Goal: Task Accomplishment & Management: Manage account settings

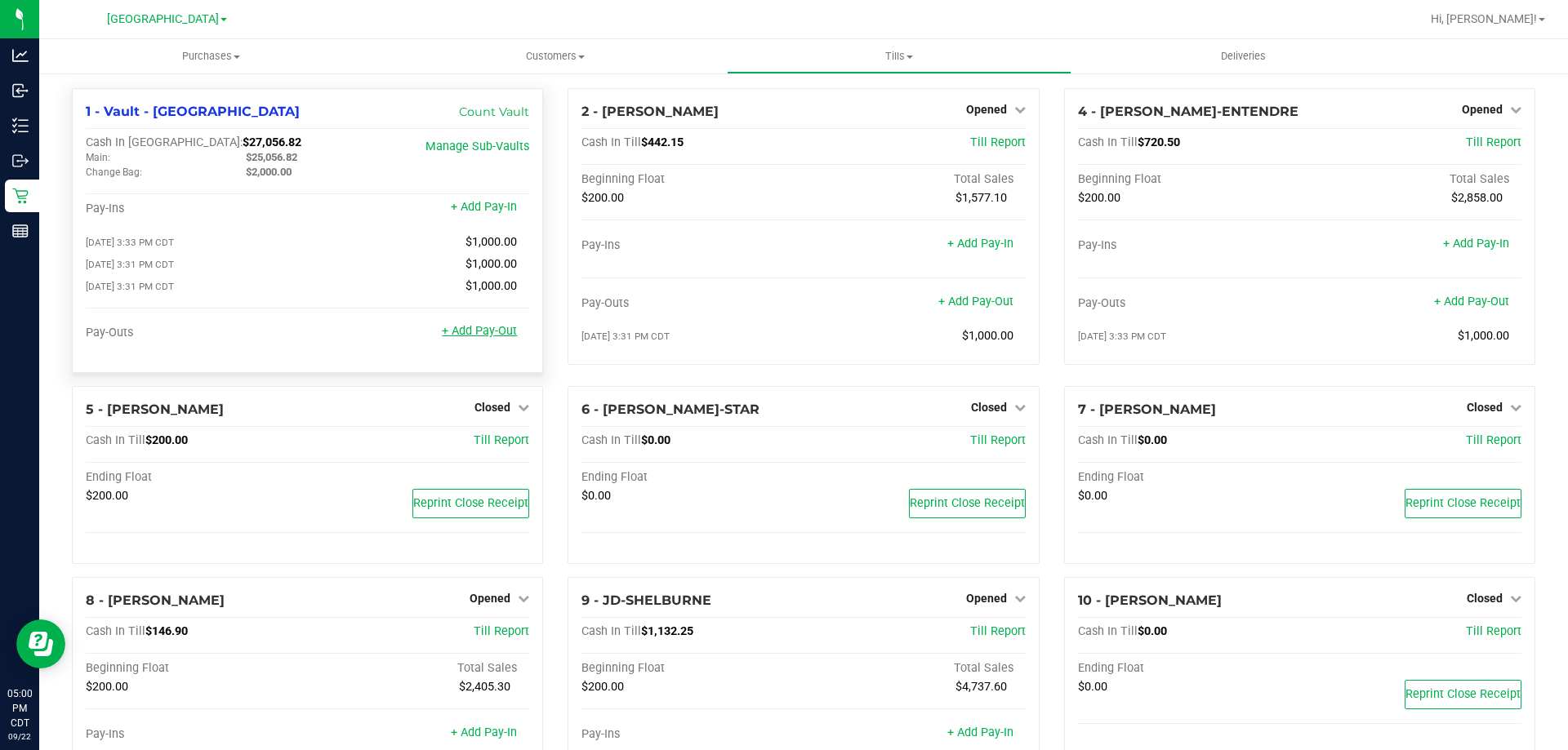
click at [491, 332] on link "+ Add Pay-Out" at bounding box center [479, 331] width 75 height 14
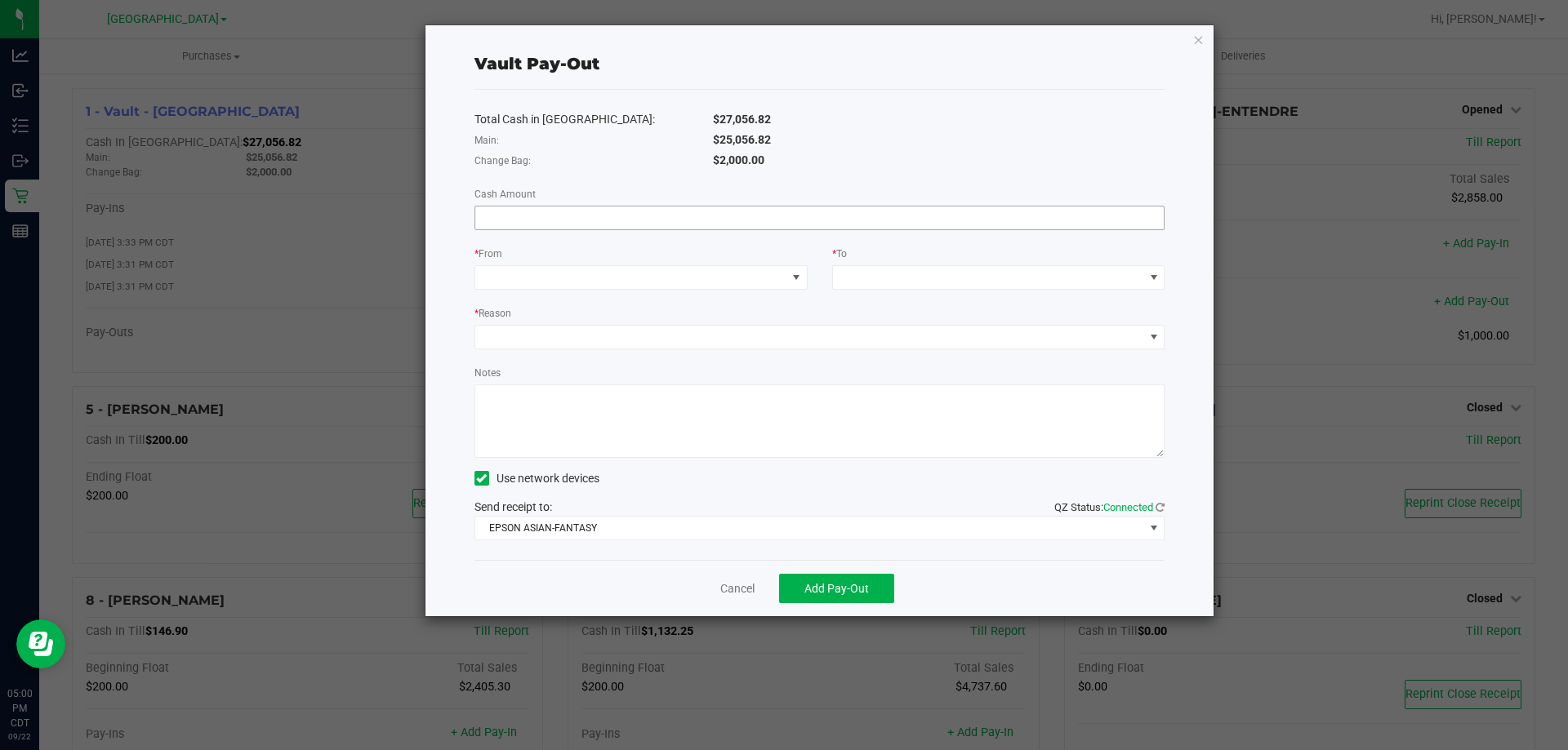
click at [617, 225] on input at bounding box center [820, 218] width 689 height 23
type input "$19,056.82"
click at [600, 278] on span at bounding box center [631, 277] width 312 height 23
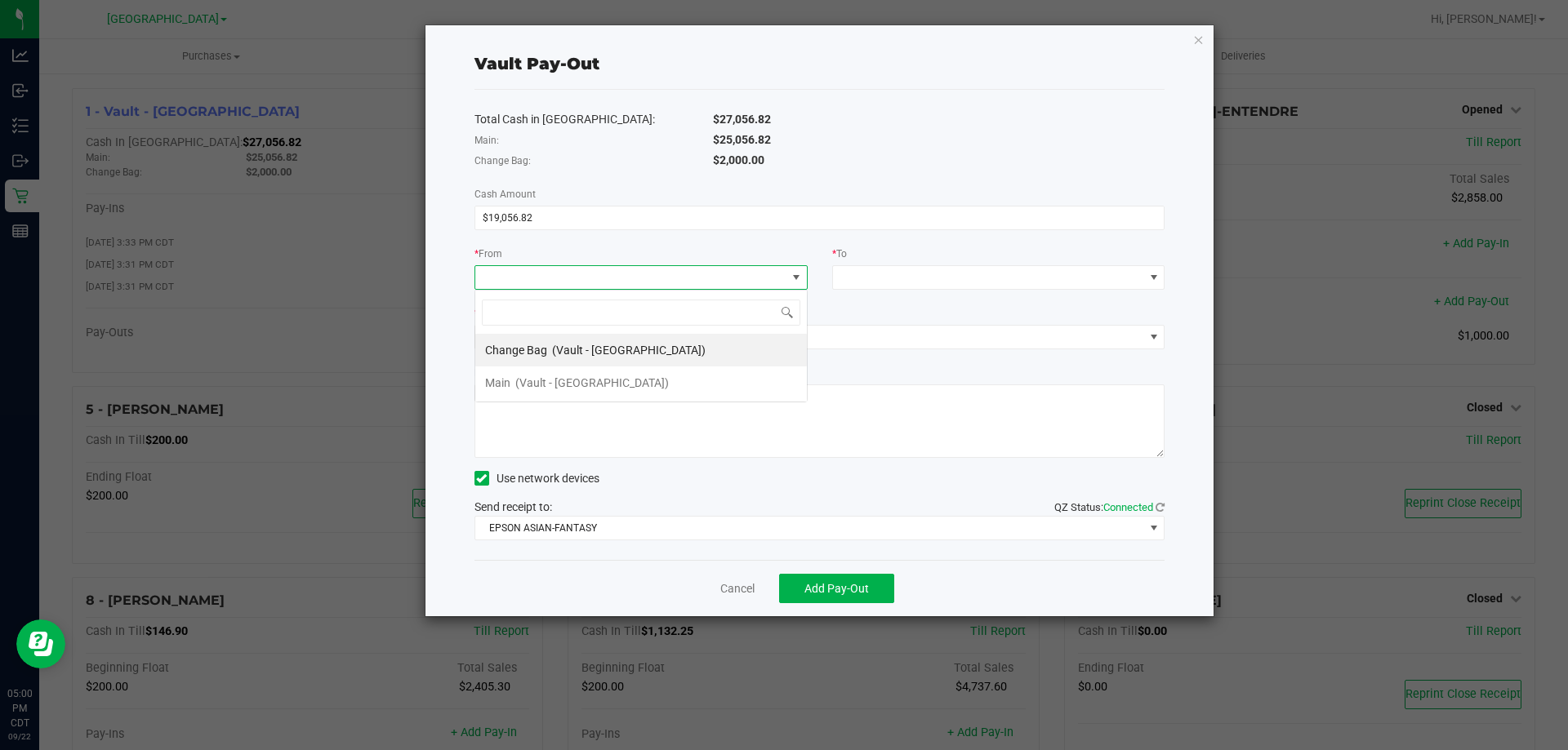
scroll to position [24, 333]
drag, startPoint x: 524, startPoint y: 377, endPoint x: 984, endPoint y: 274, distance: 471.4
click at [552, 373] on div "Main (Vault - [GEOGRAPHIC_DATA])" at bounding box center [577, 383] width 184 height 30
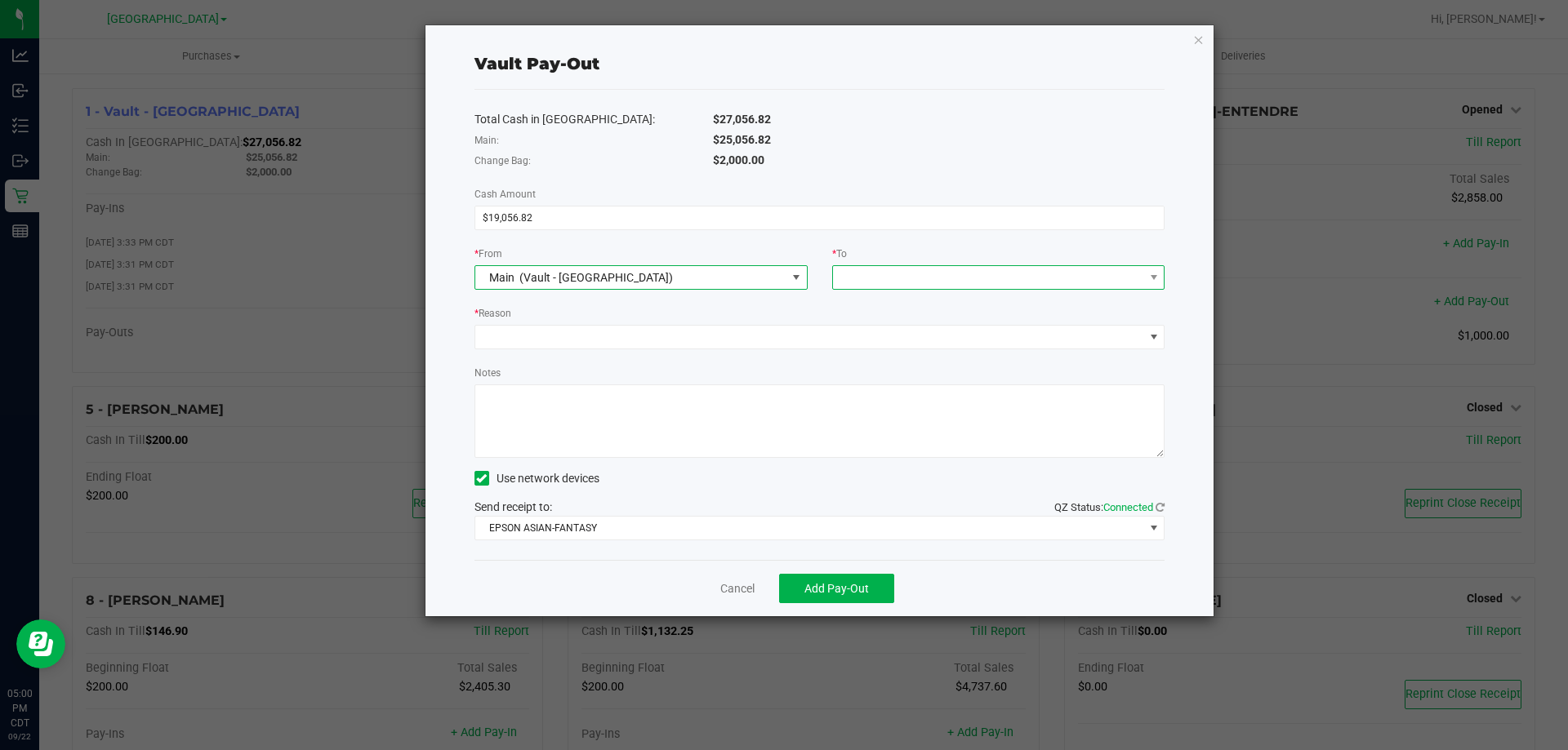
click at [983, 269] on span at bounding box center [988, 277] width 312 height 23
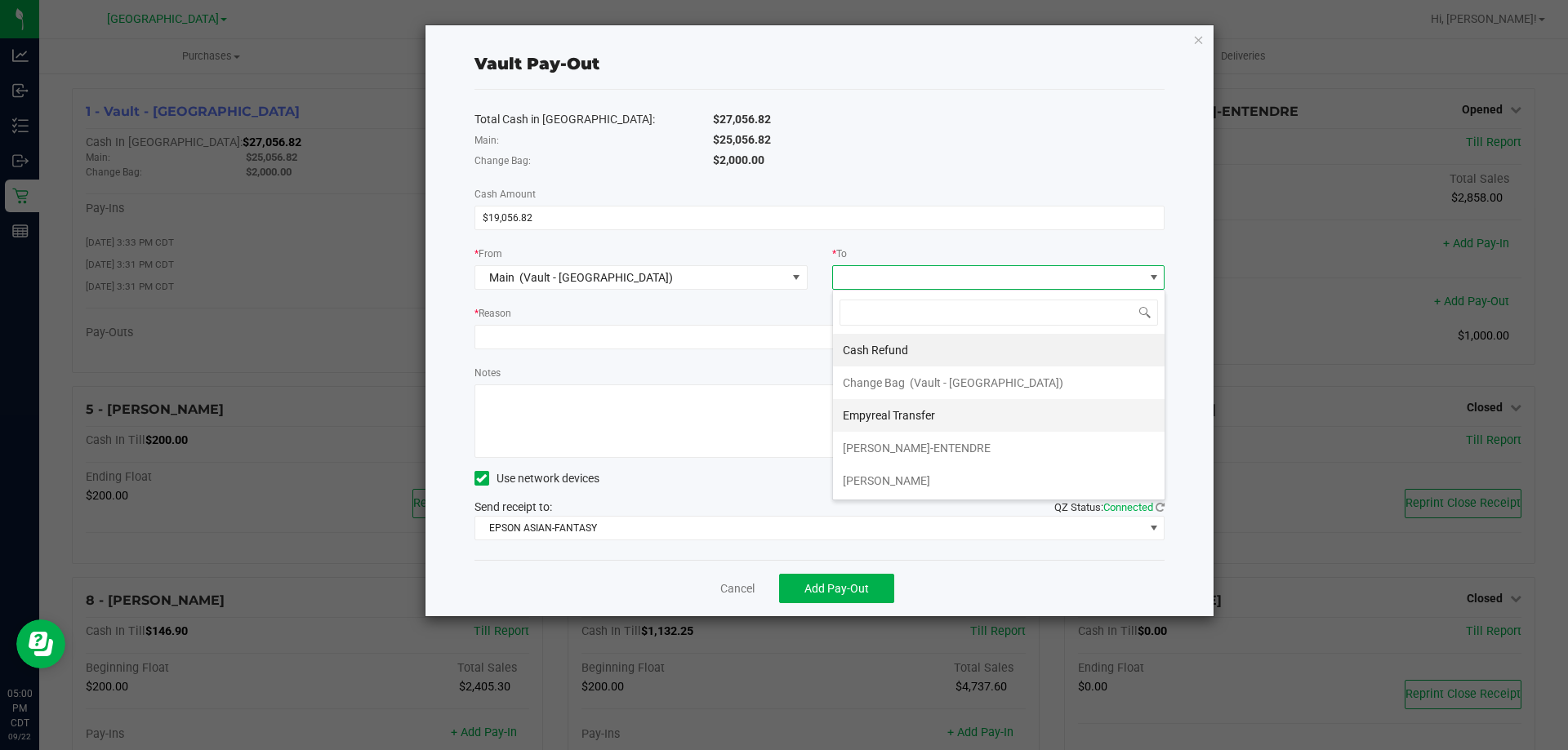
click at [892, 423] on div "Empyreal Transfer" at bounding box center [890, 415] width 95 height 30
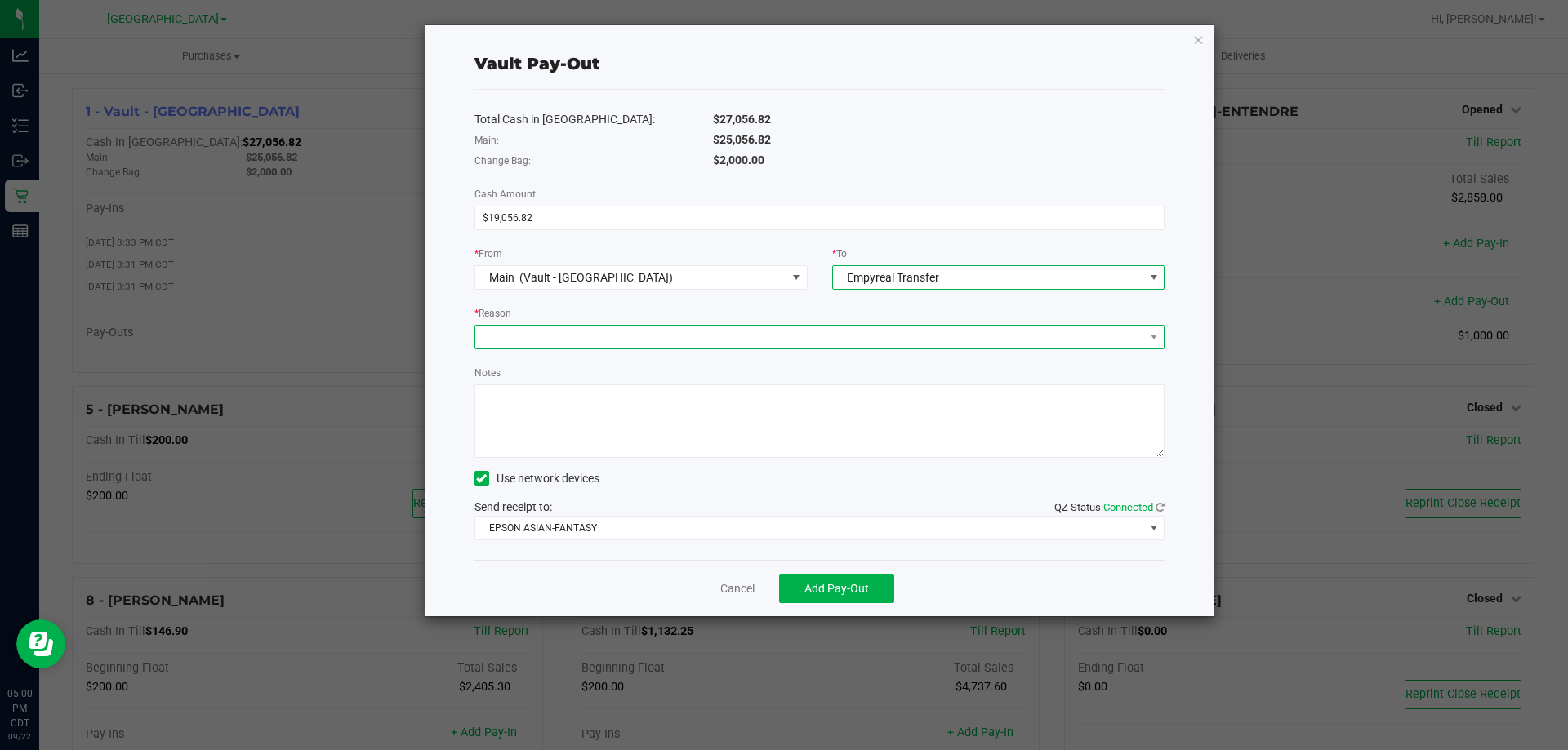
click at [572, 338] on span at bounding box center [809, 337] width 669 height 23
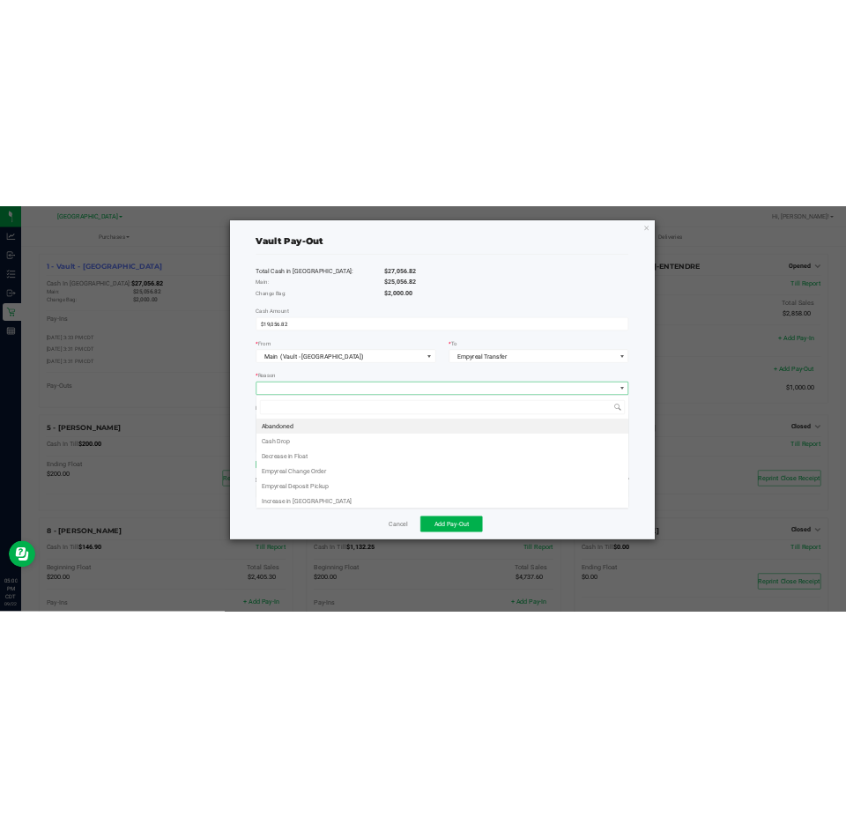
scroll to position [26, 744]
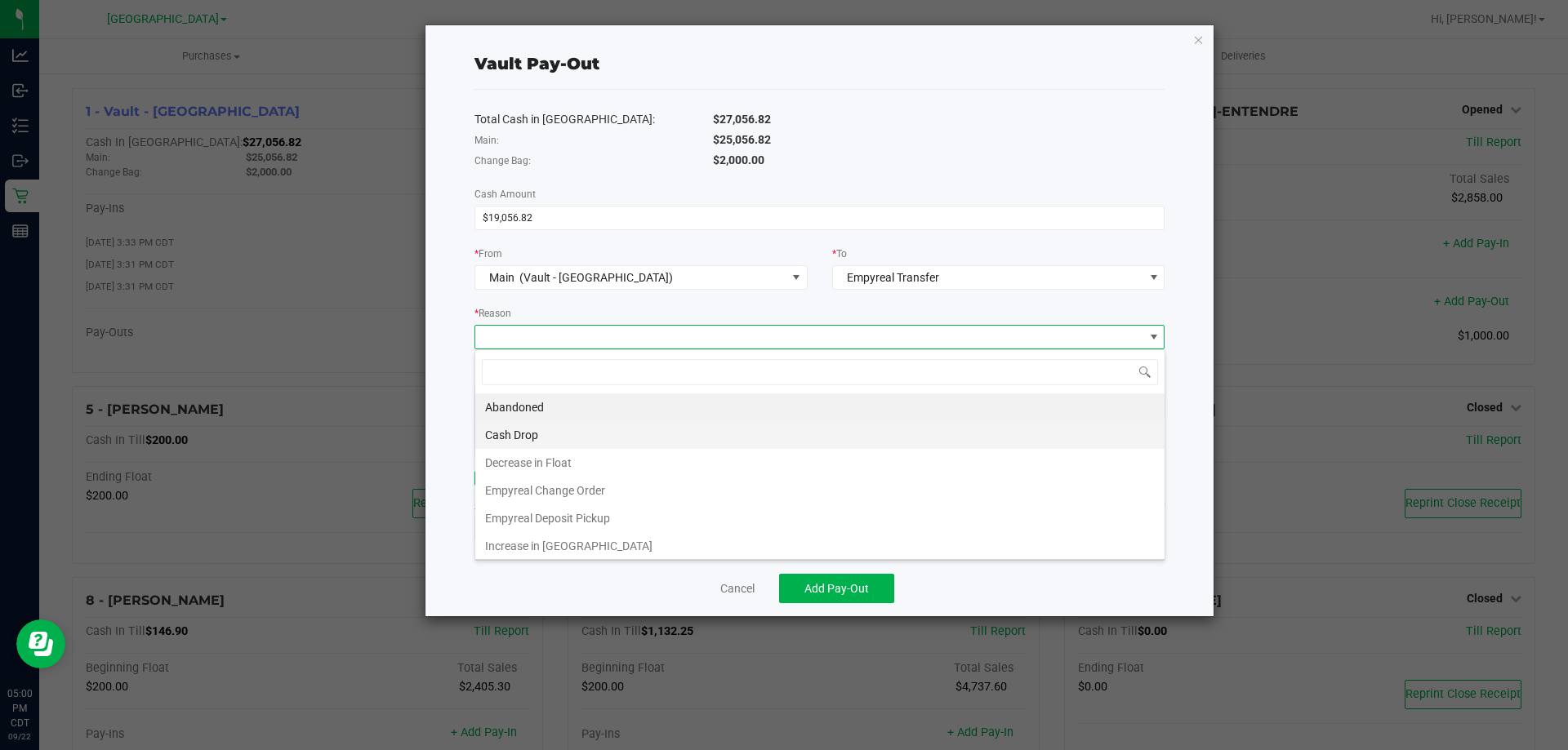
click at [525, 442] on li "Cash Drop" at bounding box center [820, 435] width 689 height 28
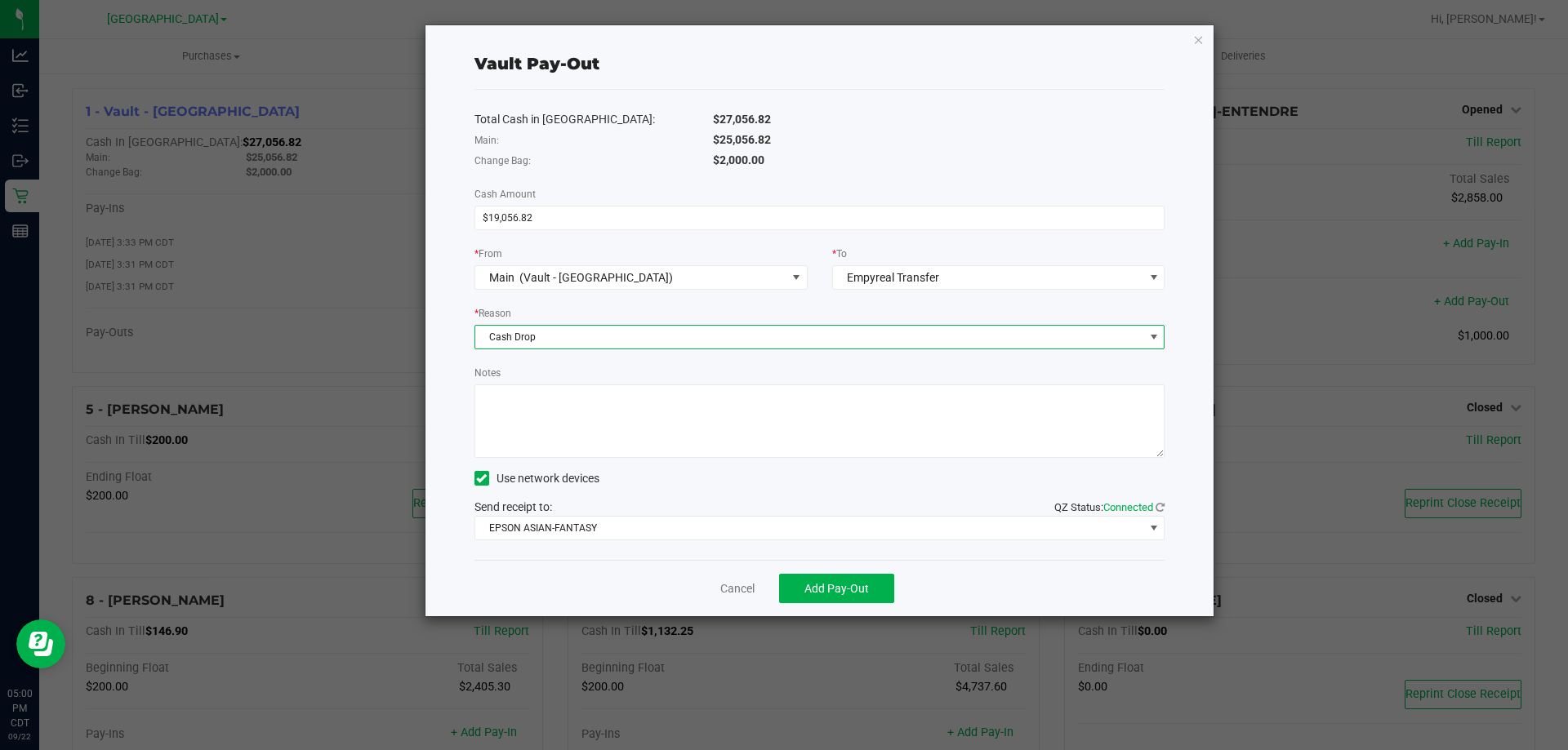
click at [549, 429] on textarea "Notes" at bounding box center [820, 421] width 691 height 73
type textarea "ML"
click at [866, 592] on span "Add Pay-Out" at bounding box center [837, 589] width 65 height 13
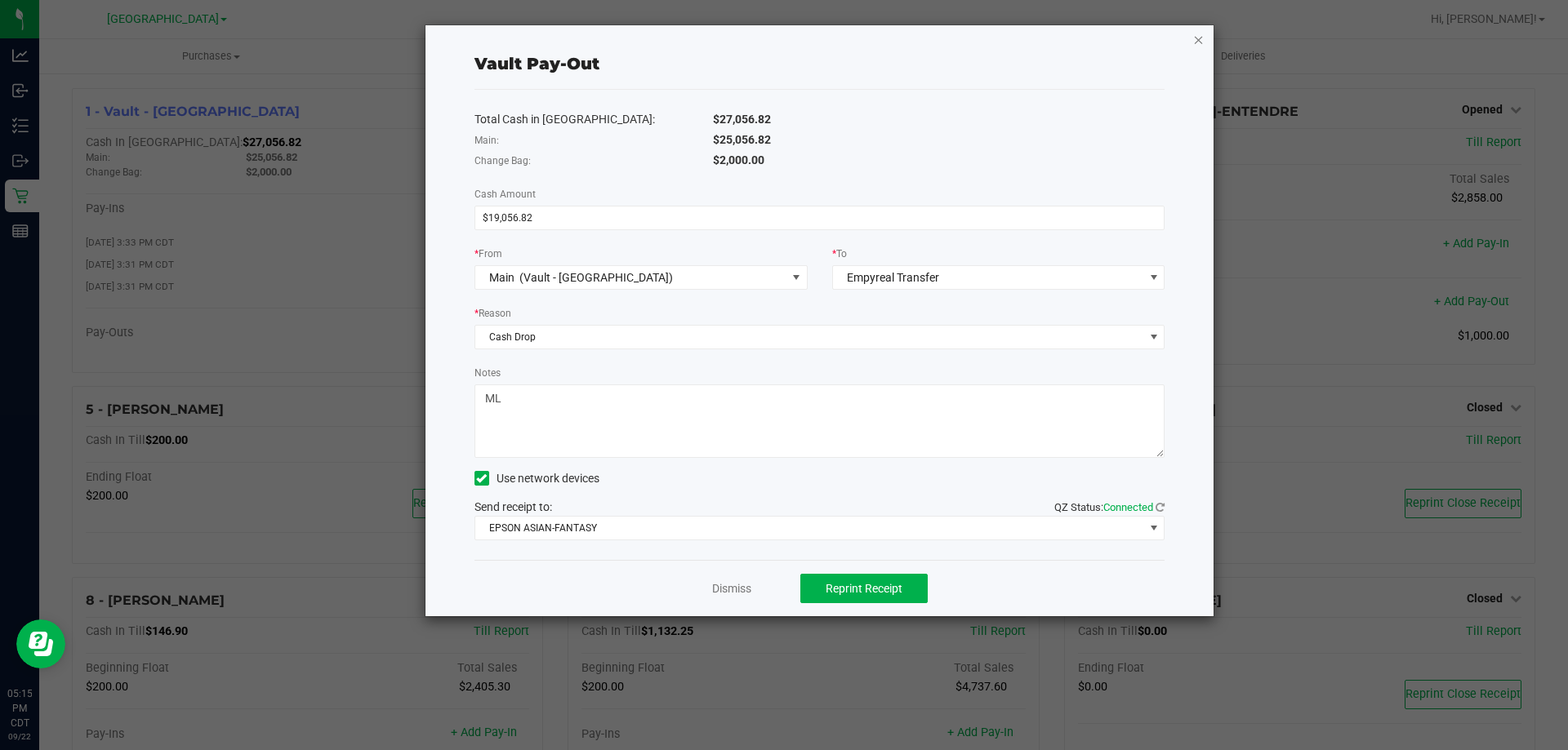
click at [1199, 39] on icon "button" at bounding box center [1199, 39] width 11 height 19
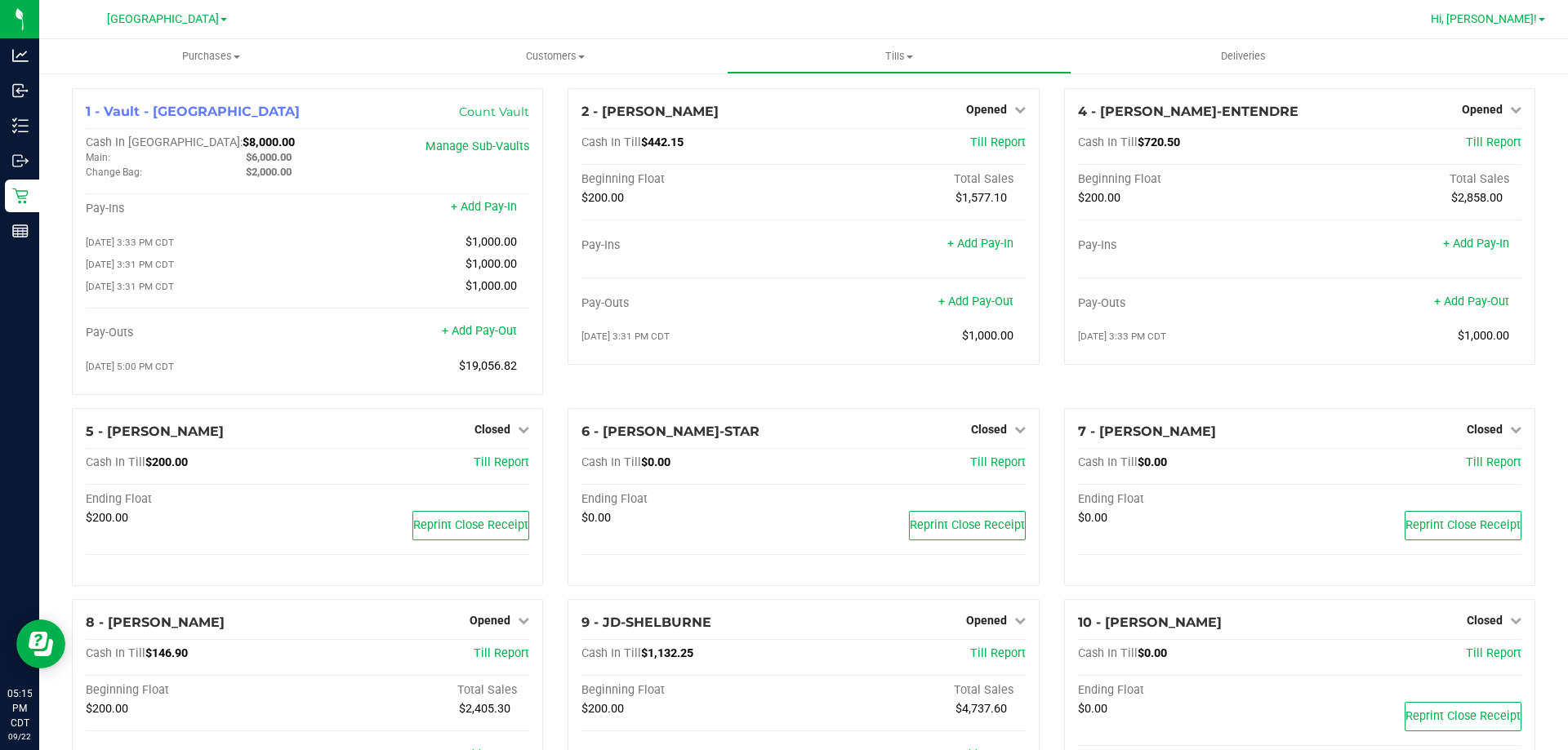
click at [1514, 19] on span "Hi, [PERSON_NAME]!" at bounding box center [1484, 19] width 107 height 13
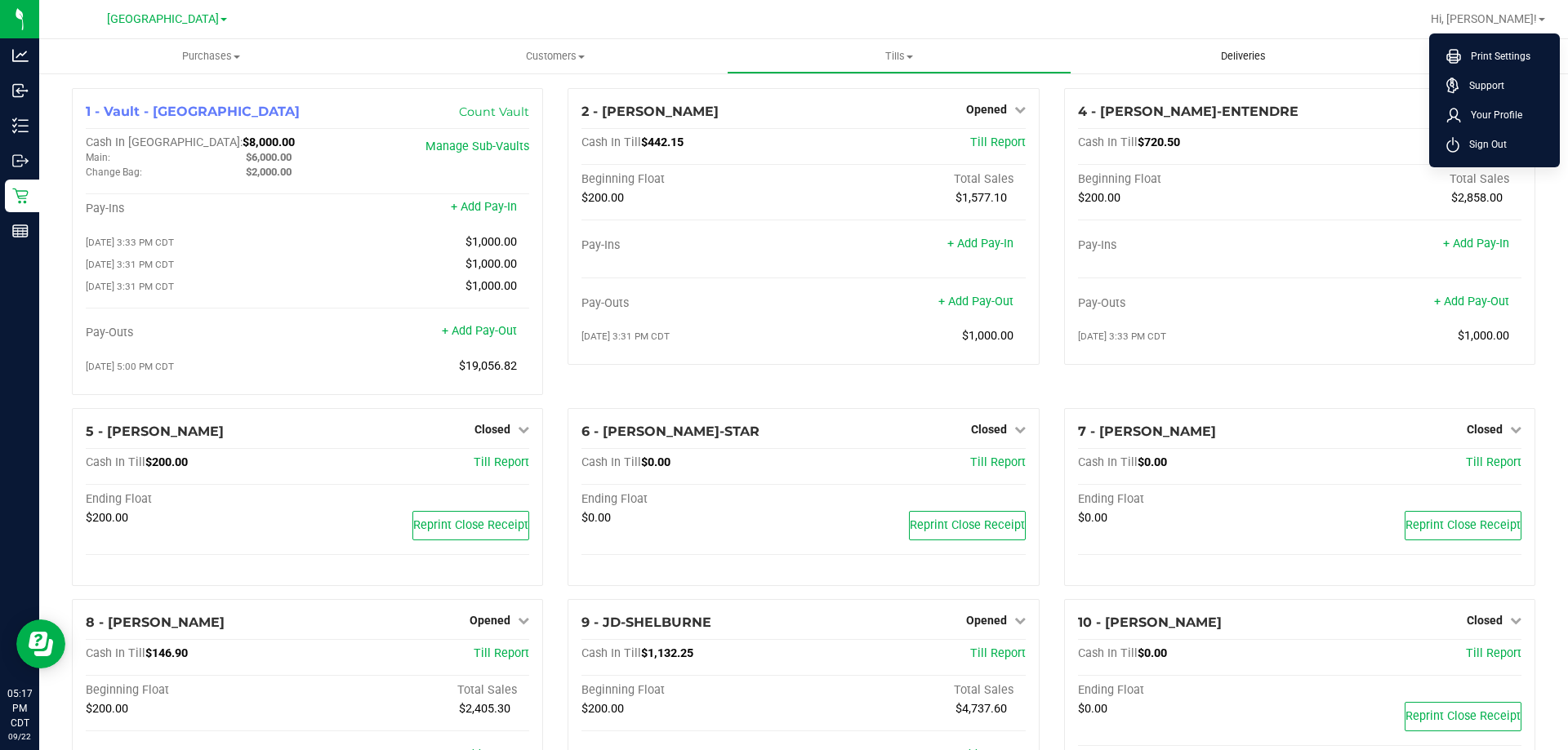
click at [1367, 63] on uib-tab-heading "Deliveries" at bounding box center [1243, 56] width 342 height 32
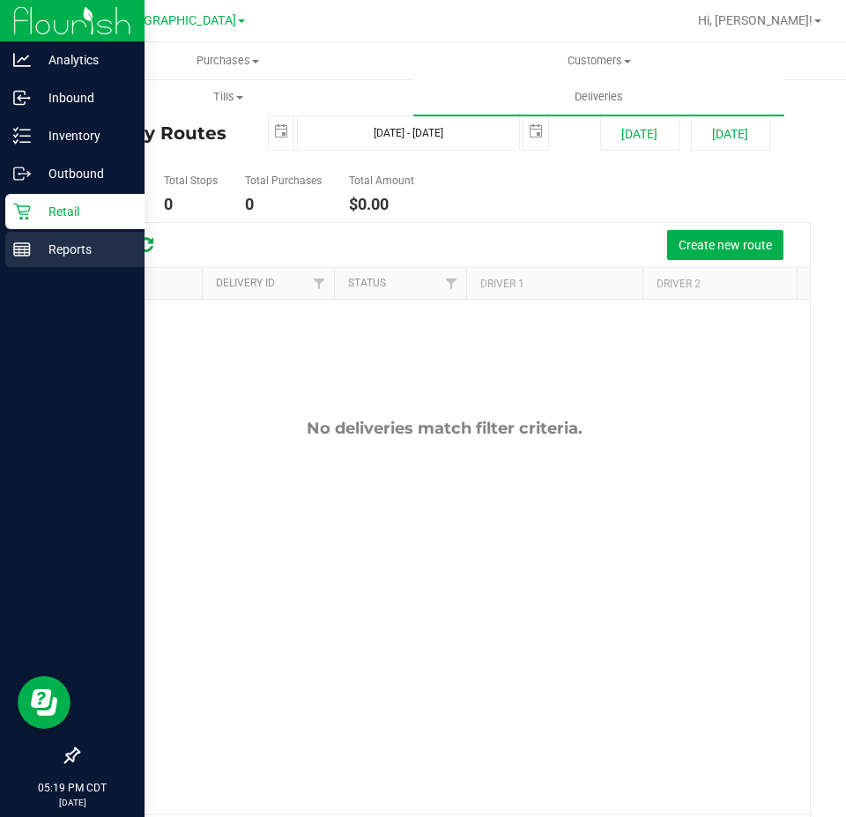
click at [21, 251] on icon at bounding box center [22, 249] width 18 height 18
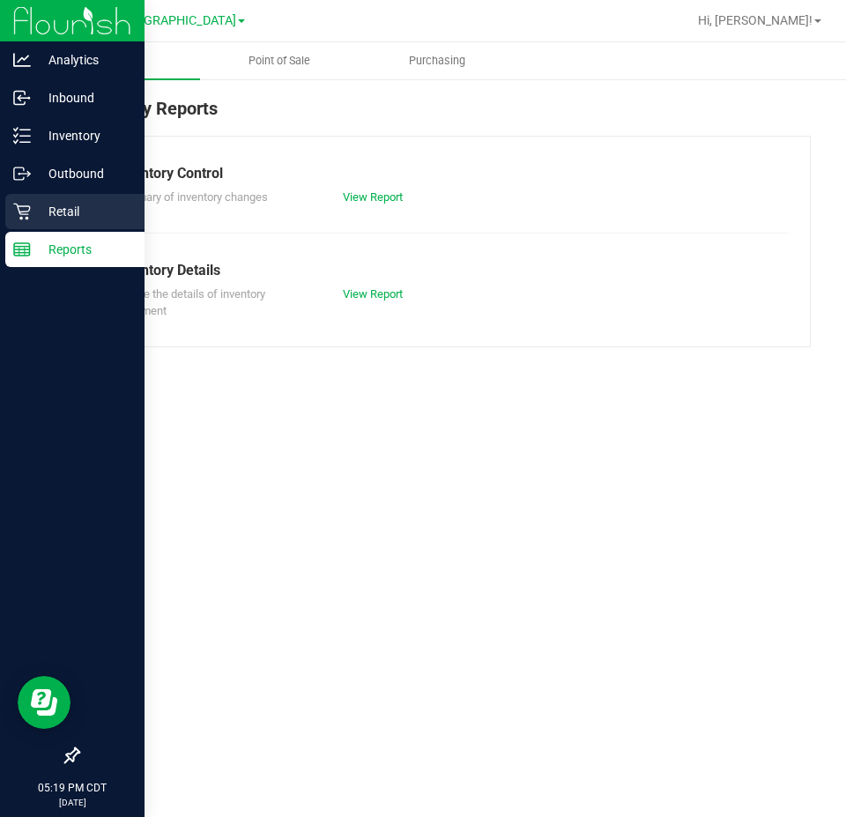
click at [48, 217] on p "Retail" at bounding box center [84, 211] width 106 height 21
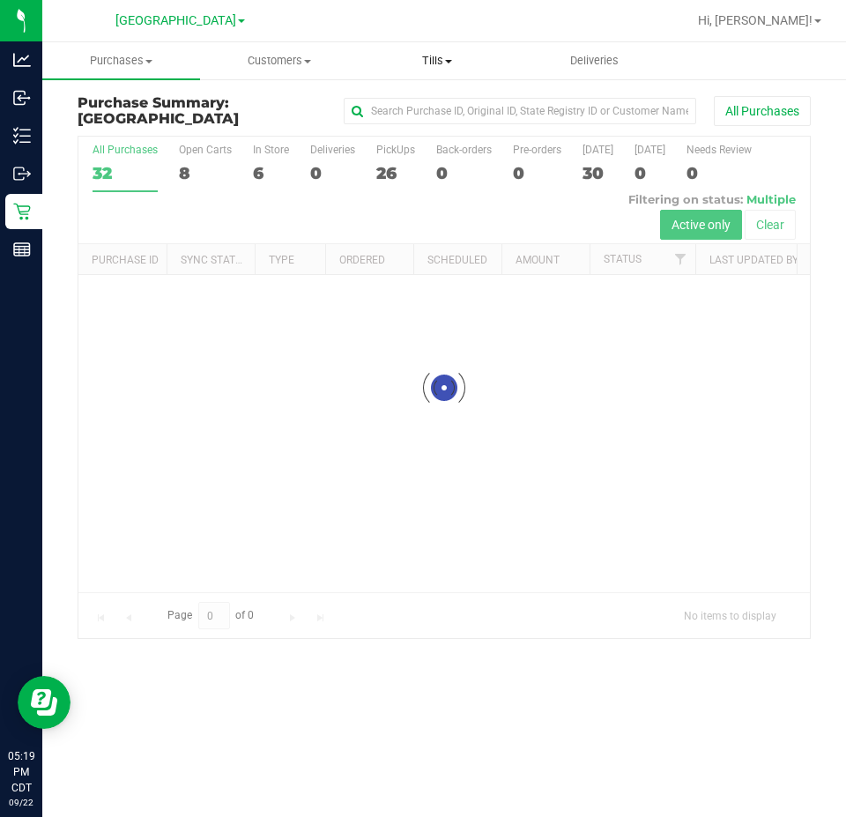
click at [439, 69] on uib-tab-heading "Tills Manage tills Reconcile e-payments" at bounding box center [436, 60] width 156 height 35
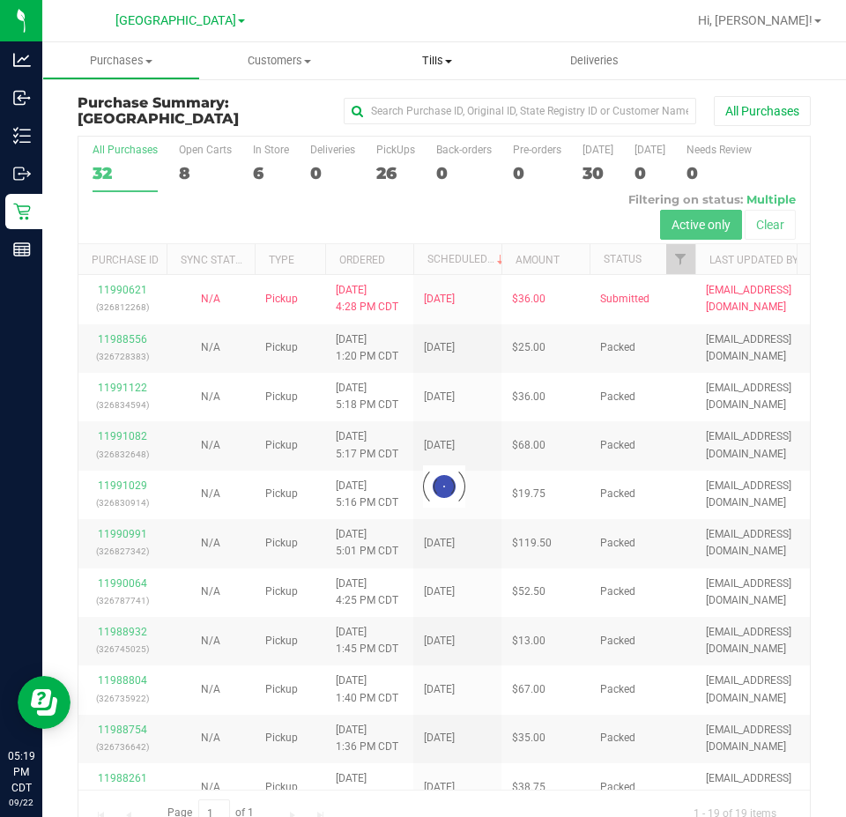
click at [438, 65] on span "Tills" at bounding box center [437, 61] width 158 height 16
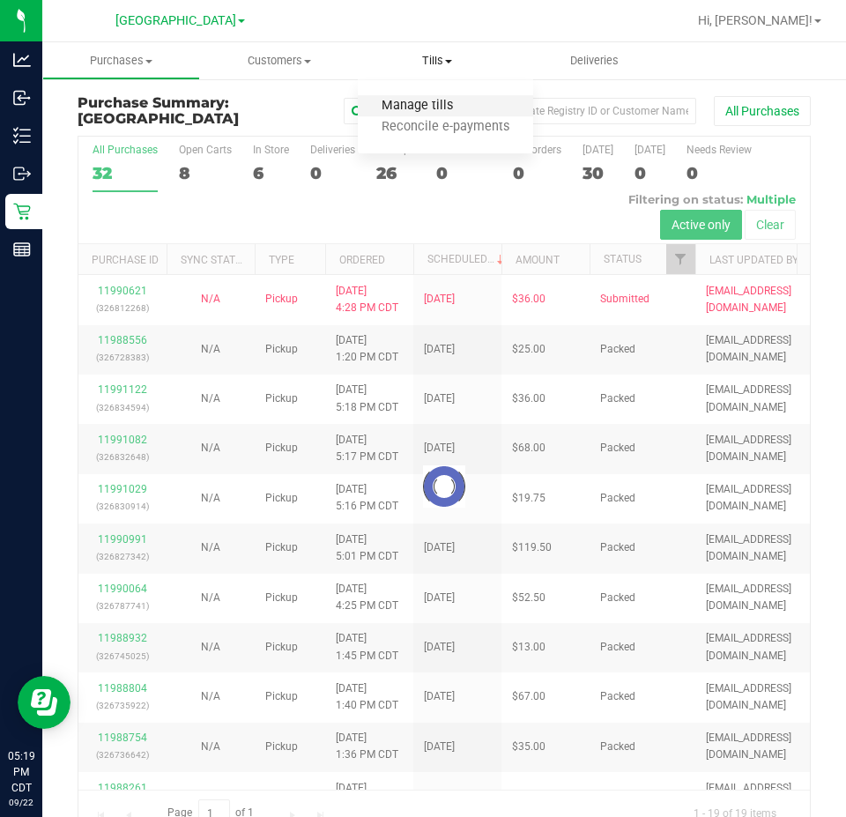
click at [410, 112] on span "Manage tills" at bounding box center [417, 106] width 119 height 15
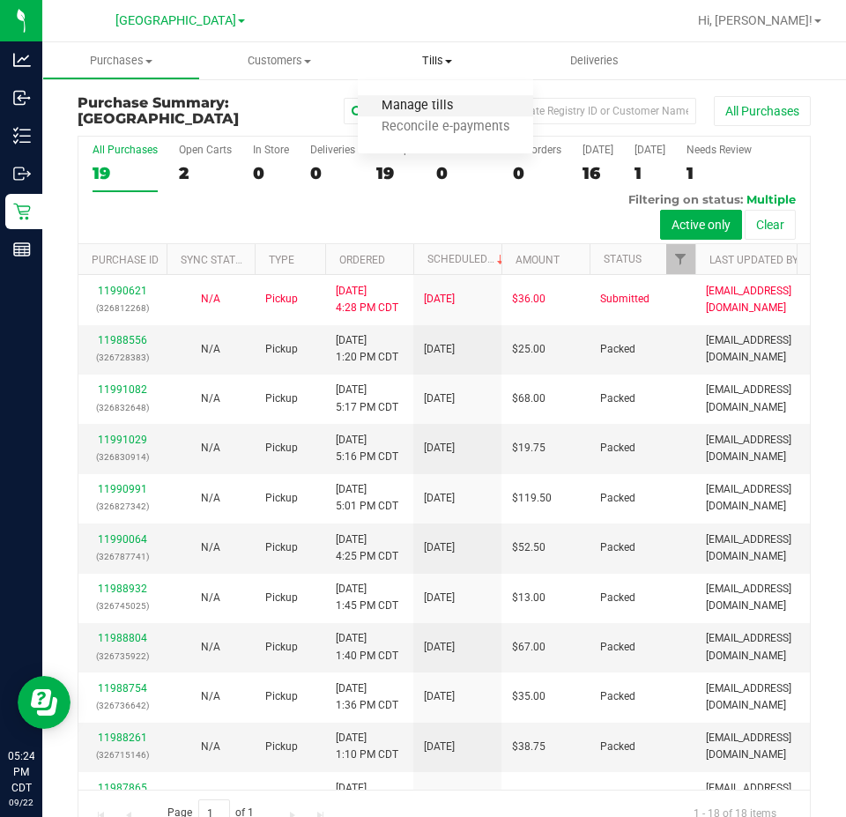
click at [396, 108] on span "Manage tills" at bounding box center [417, 106] width 119 height 15
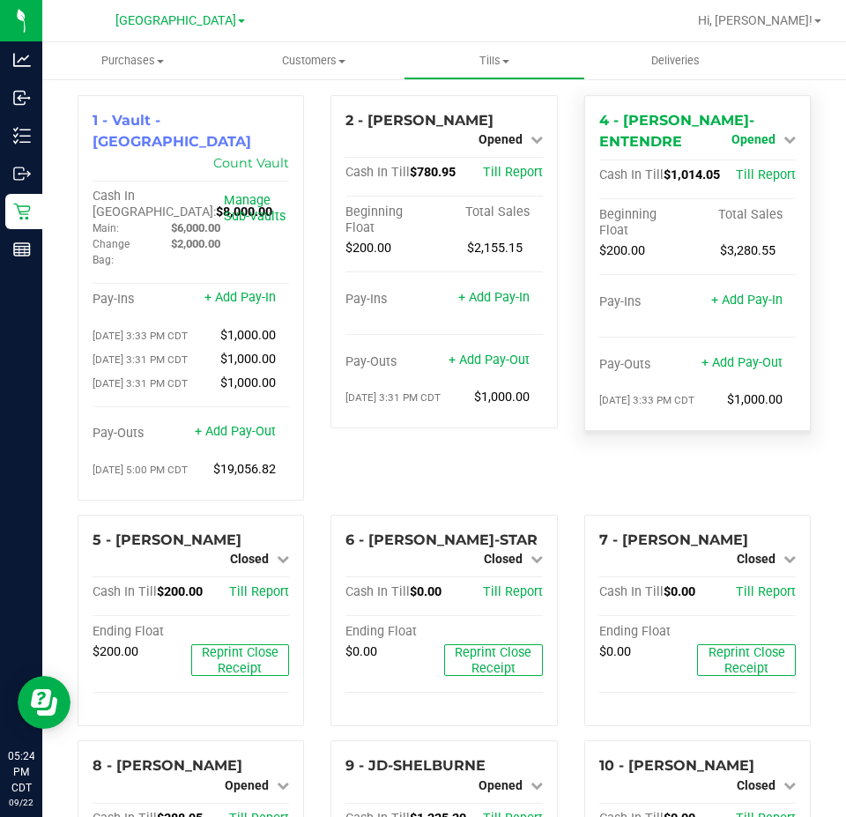
click at [783, 140] on icon at bounding box center [789, 139] width 12 height 12
click at [738, 169] on link "Close Till" at bounding box center [755, 176] width 48 height 14
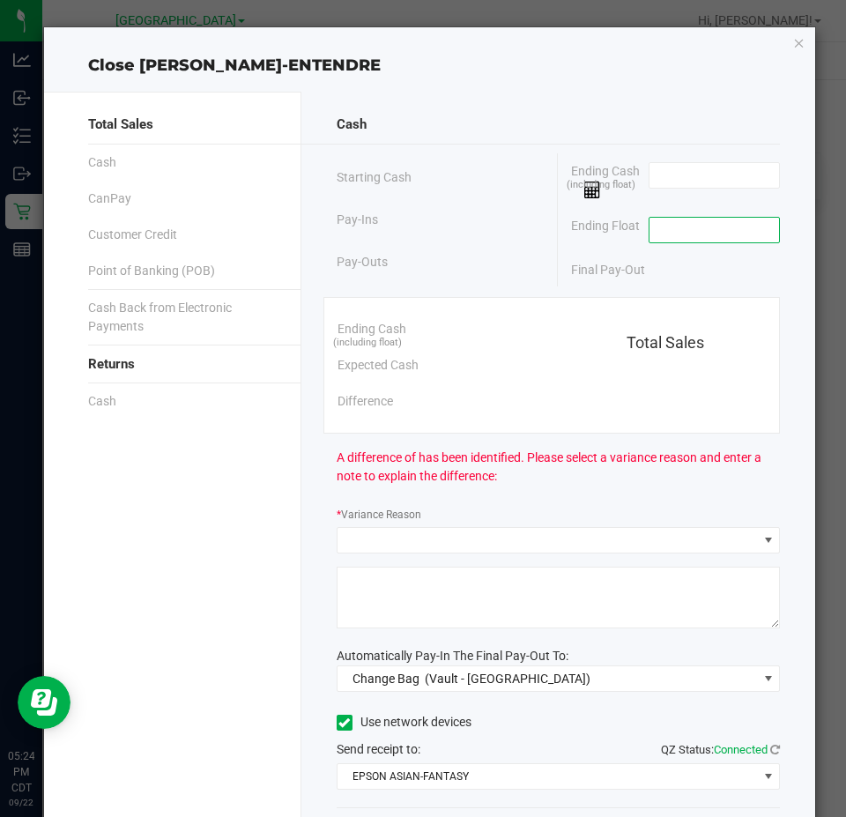
click at [725, 226] on input at bounding box center [713, 230] width 129 height 25
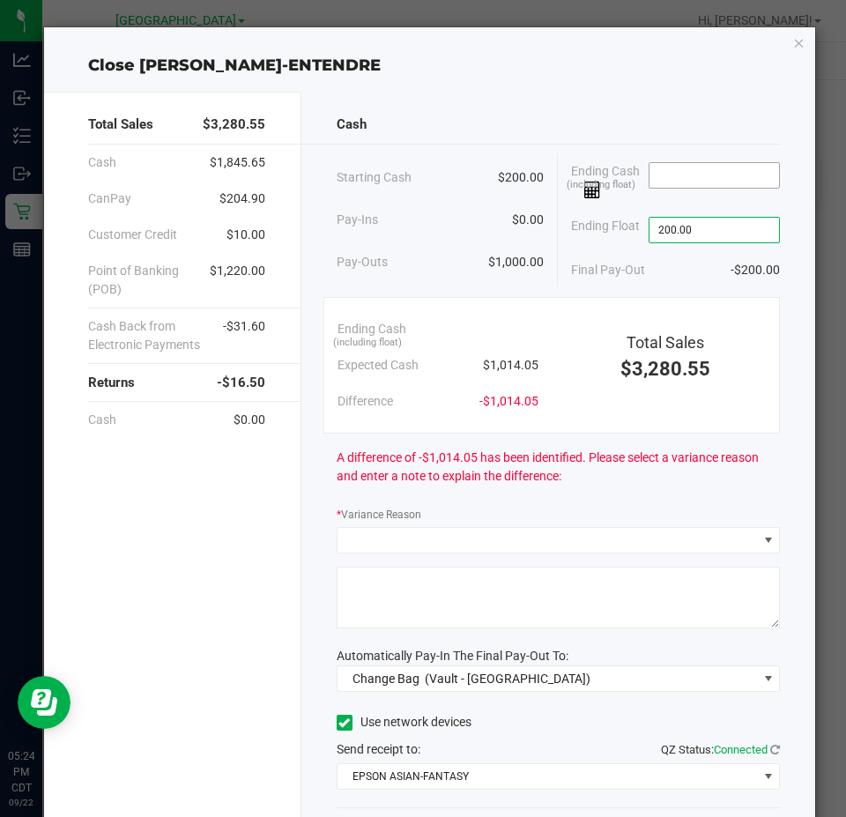
type input "$200.00"
click at [722, 177] on input at bounding box center [713, 175] width 129 height 25
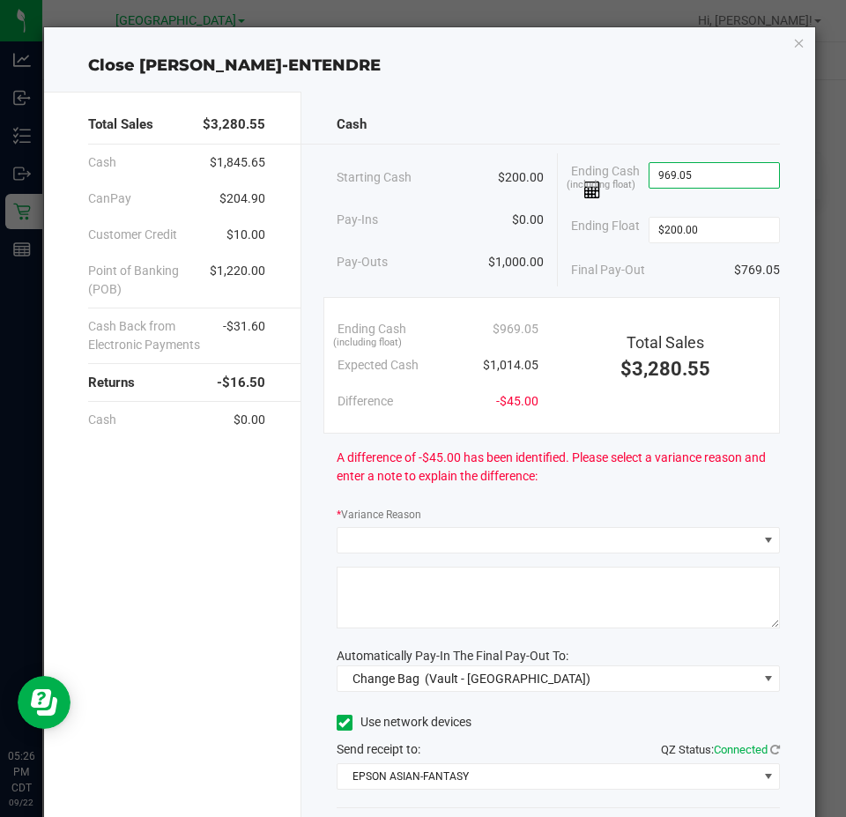
click at [724, 179] on input "969.05" at bounding box center [713, 175] width 129 height 25
click at [688, 267] on div "Final Pay-Out $794.05" at bounding box center [675, 270] width 209 height 36
type input "994.05"
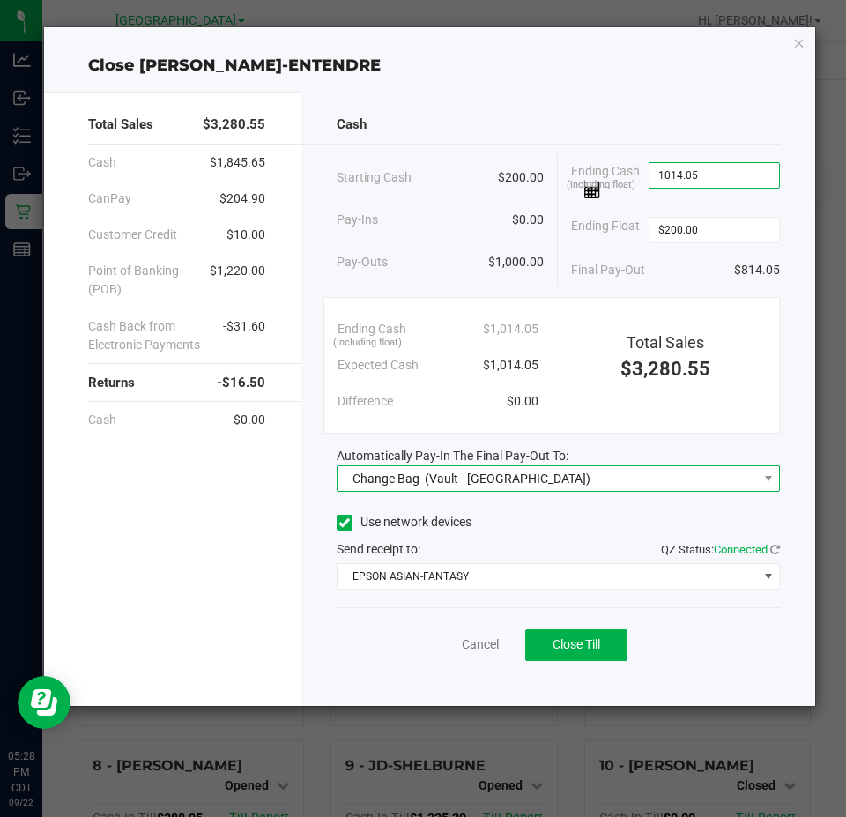
type input "$1,014.05"
click at [595, 485] on span "Change Bag (Vault - [GEOGRAPHIC_DATA])" at bounding box center [547, 478] width 420 height 25
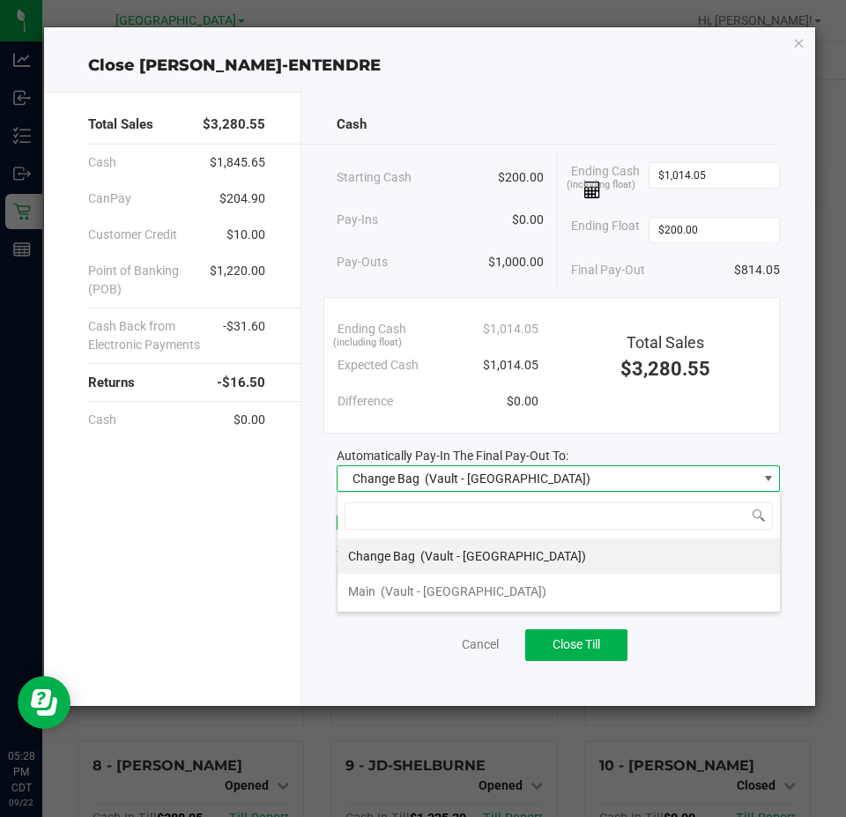
scroll to position [26, 443]
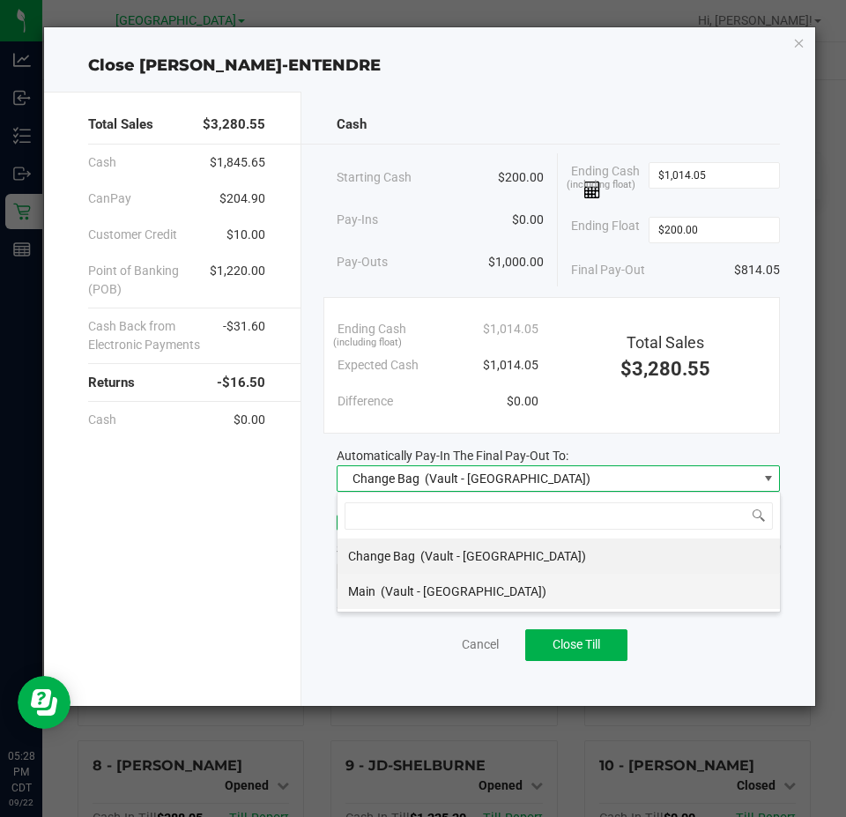
click at [527, 587] on li "Main (Vault - [GEOGRAPHIC_DATA])" at bounding box center [558, 590] width 442 height 35
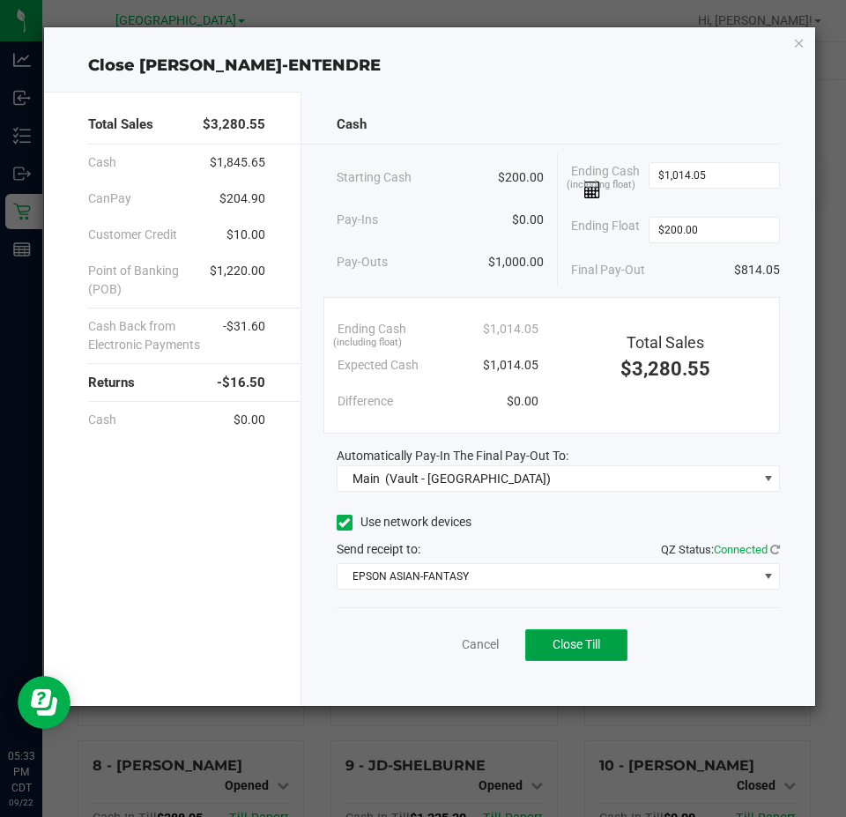
click at [616, 645] on button "Close Till" at bounding box center [576, 645] width 102 height 32
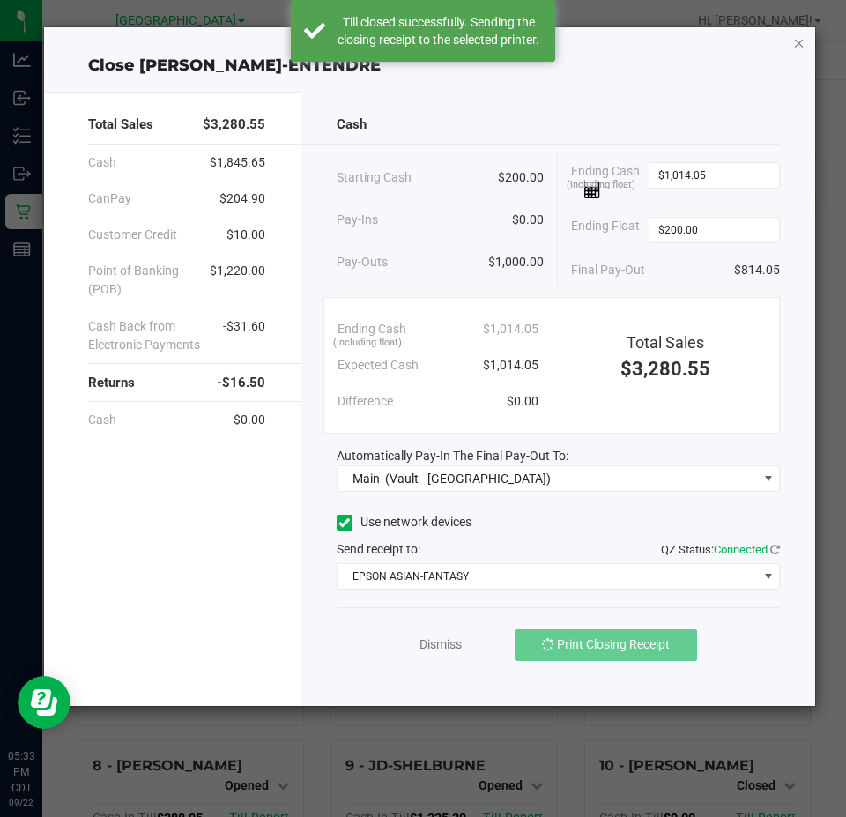
click at [800, 48] on icon "button" at bounding box center [799, 42] width 12 height 21
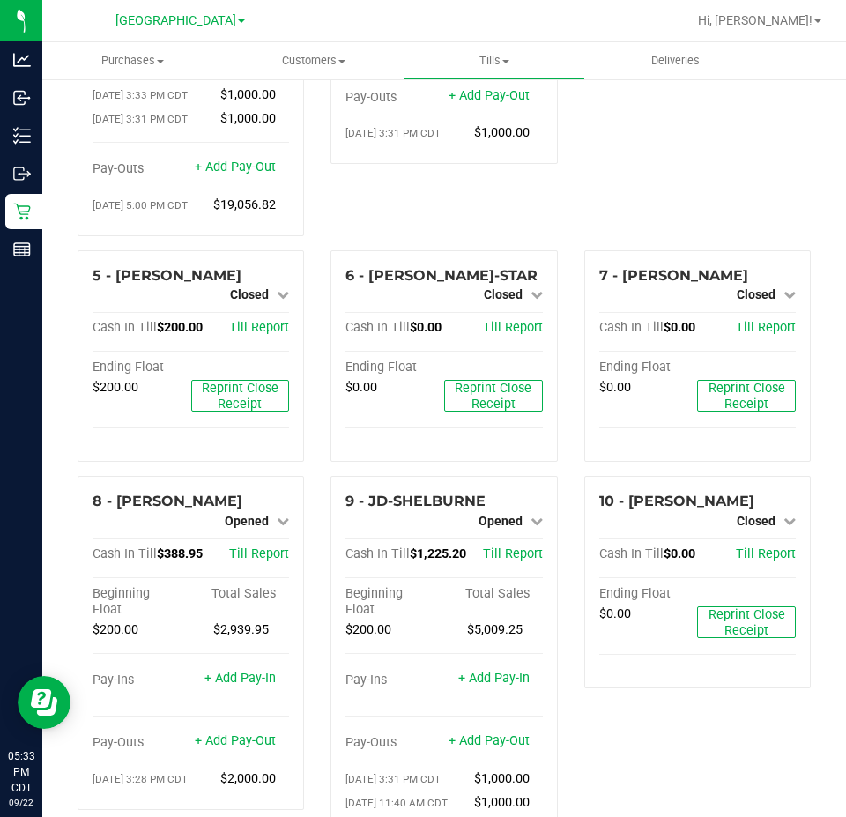
scroll to position [0, 0]
